Goal: Feedback & Contribution: Leave review/rating

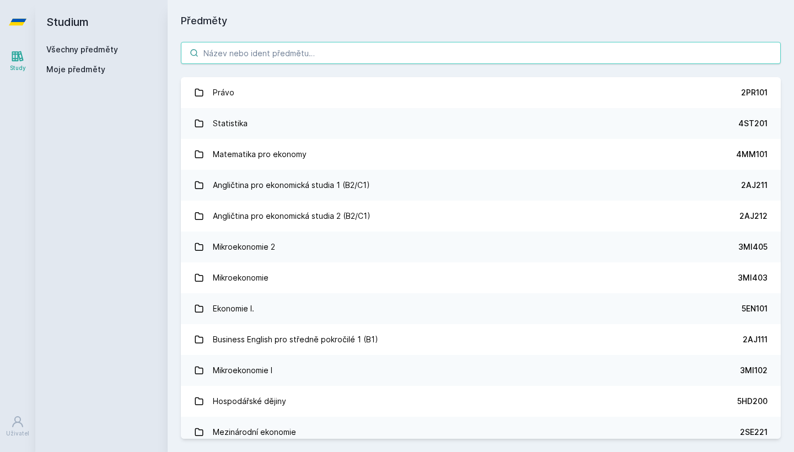
click at [231, 53] on input "search" at bounding box center [481, 53] width 600 height 22
paste input "3MI407"
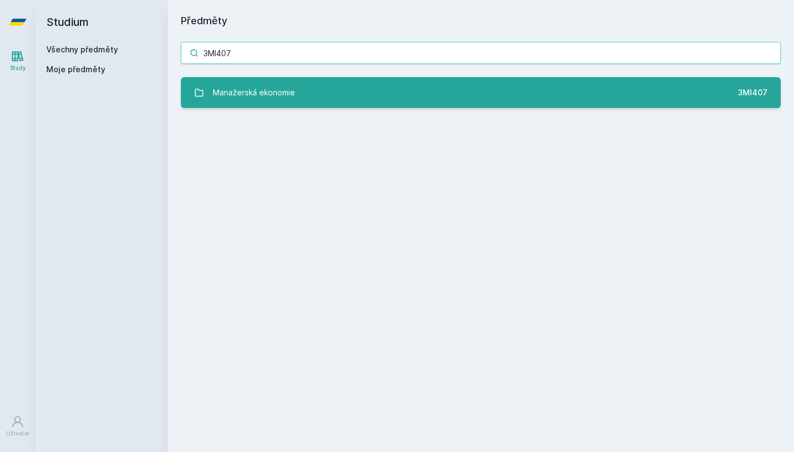
type input "3MI407"
click at [245, 97] on div "Manažerská ekonomie" at bounding box center [254, 93] width 82 height 22
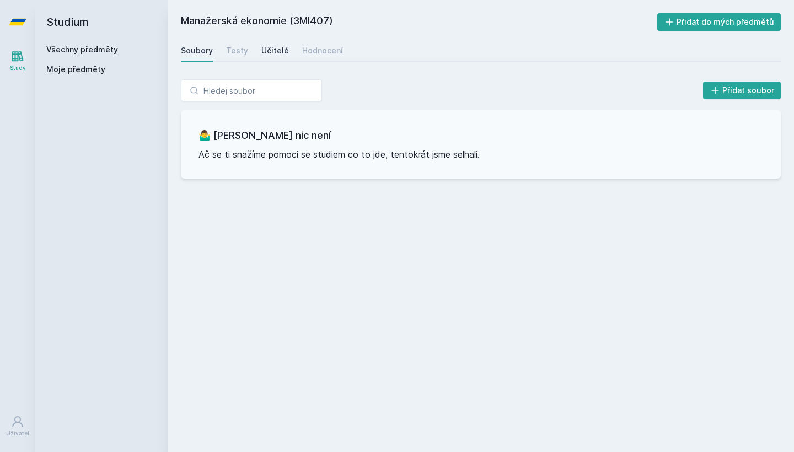
click at [265, 50] on div "Učitelé" at bounding box center [275, 50] width 28 height 11
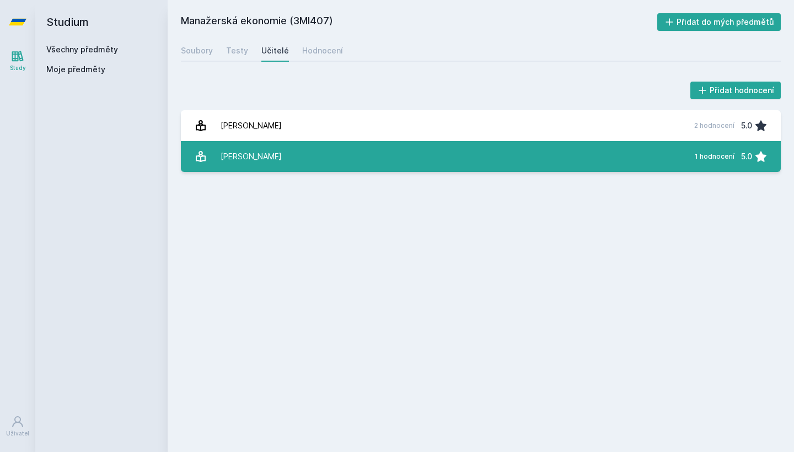
click at [314, 150] on link "[PERSON_NAME] 1 hodnocení 5.0" at bounding box center [481, 156] width 600 height 31
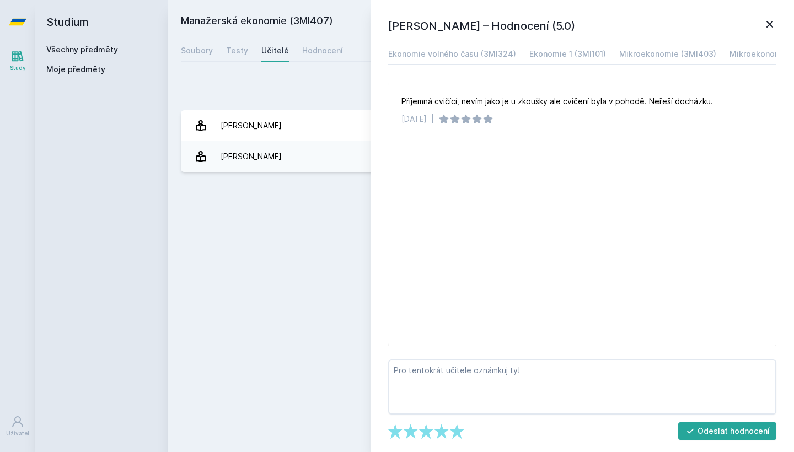
click at [321, 93] on div "Přidat hodnocení" at bounding box center [481, 90] width 600 height 22
click at [767, 21] on icon at bounding box center [769, 24] width 13 height 13
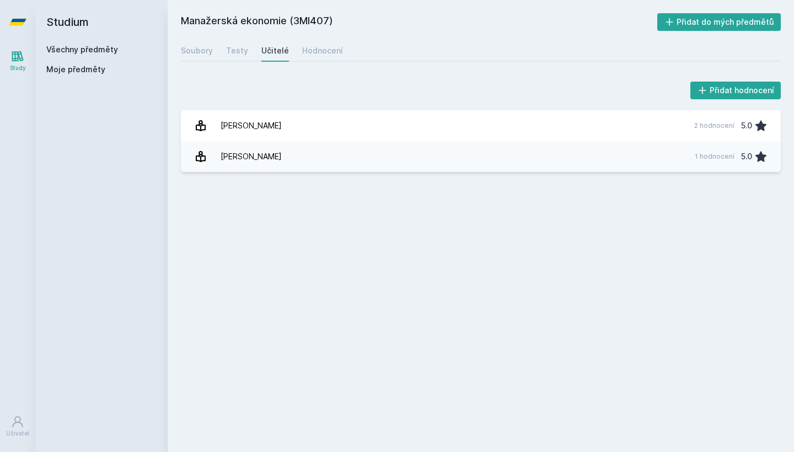
click at [94, 49] on link "Všechny předměty" at bounding box center [82, 49] width 72 height 9
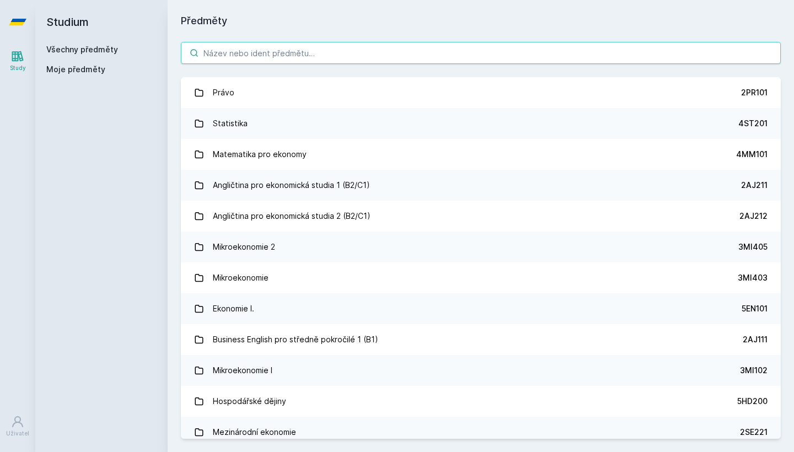
click at [312, 59] on input "search" at bounding box center [481, 53] width 600 height 22
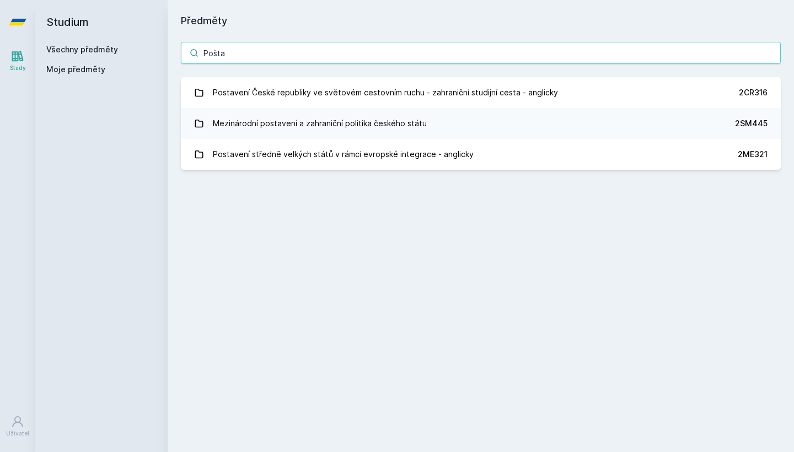
type input "Pošta"
click at [70, 52] on link "Všechny předměty" at bounding box center [82, 49] width 72 height 9
click at [393, 58] on input "Pošta" at bounding box center [481, 53] width 600 height 22
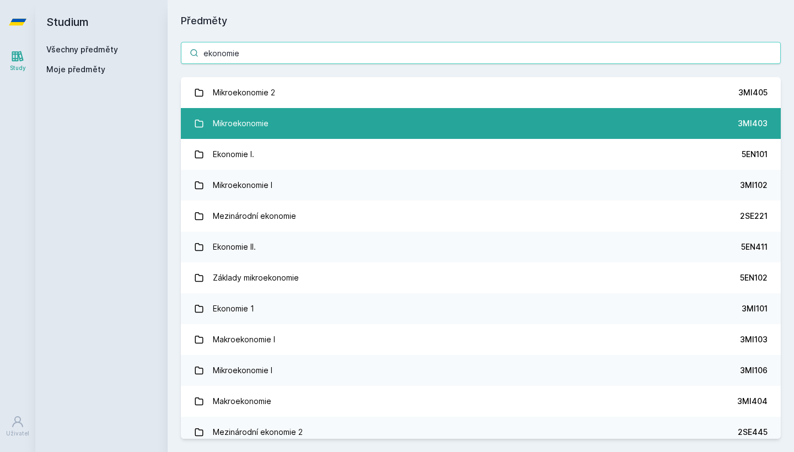
type input "ekonomie"
click at [298, 120] on link "Mikroekonomie 3MI403" at bounding box center [481, 123] width 600 height 31
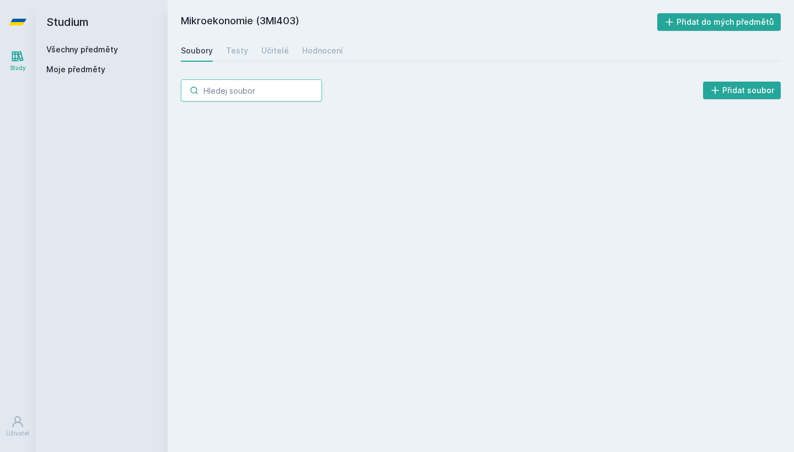
click at [281, 92] on input "search" at bounding box center [251, 90] width 141 height 22
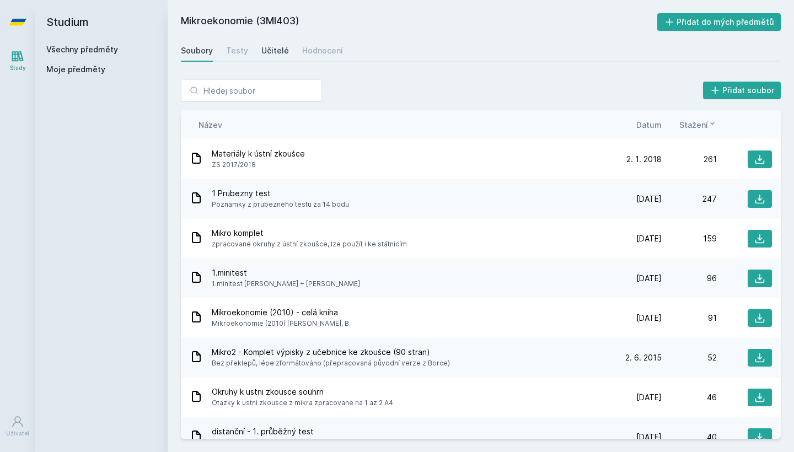
click at [275, 50] on div "Učitelé" at bounding box center [275, 50] width 28 height 11
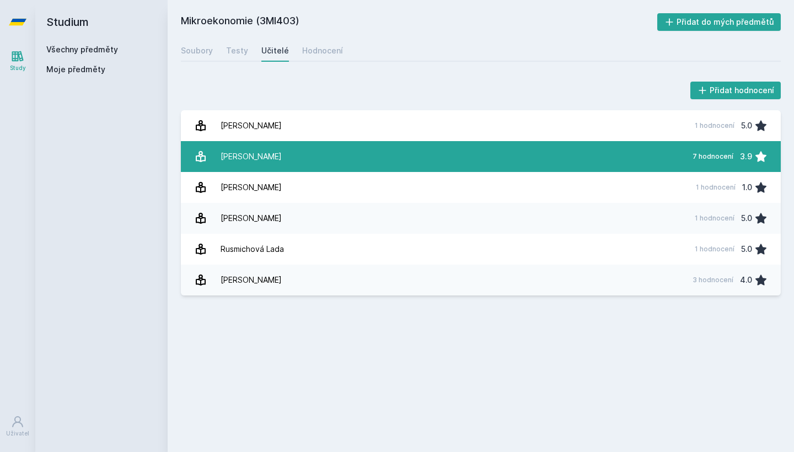
click at [268, 148] on div "[PERSON_NAME]" at bounding box center [251, 157] width 61 height 22
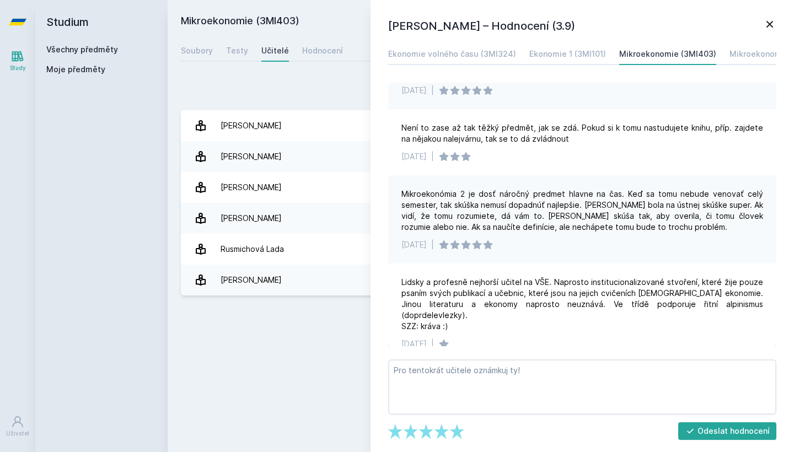
scroll to position [129, 0]
click at [310, 100] on div "Přidat hodnocení" at bounding box center [481, 90] width 600 height 22
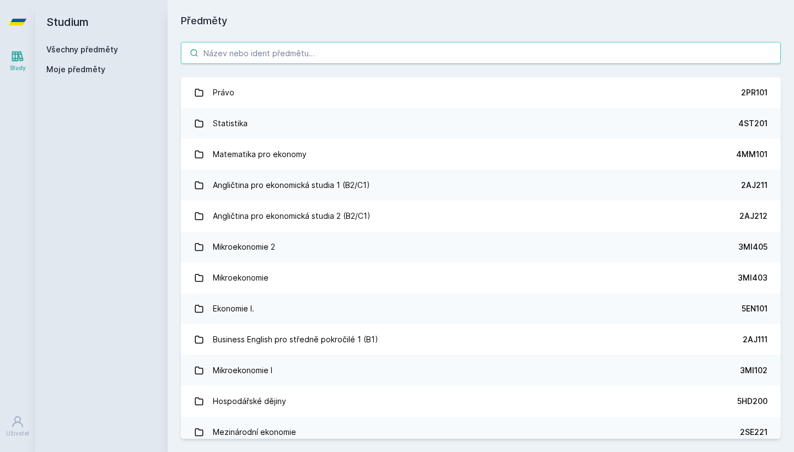
click at [319, 55] on input "search" at bounding box center [481, 53] width 600 height 22
paste input "3SG400"
type input "3SG400"
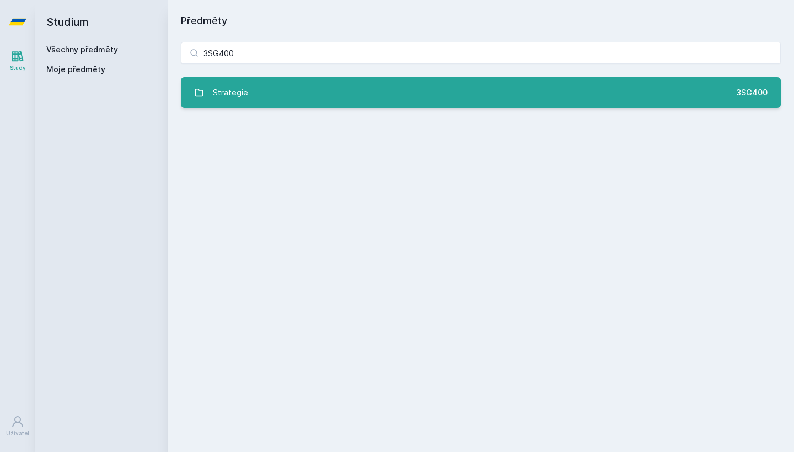
click at [269, 98] on link "Strategie 3SG400" at bounding box center [481, 92] width 600 height 31
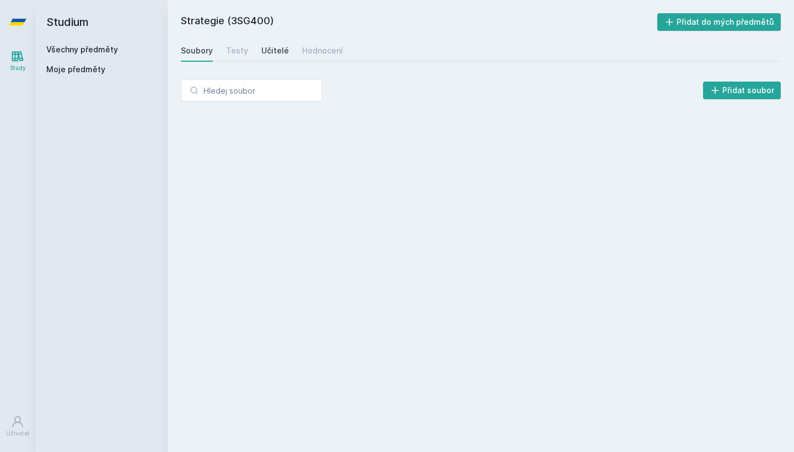
click at [266, 44] on link "Učitelé" at bounding box center [275, 51] width 28 height 22
